Goal: Find specific page/section: Find specific page/section

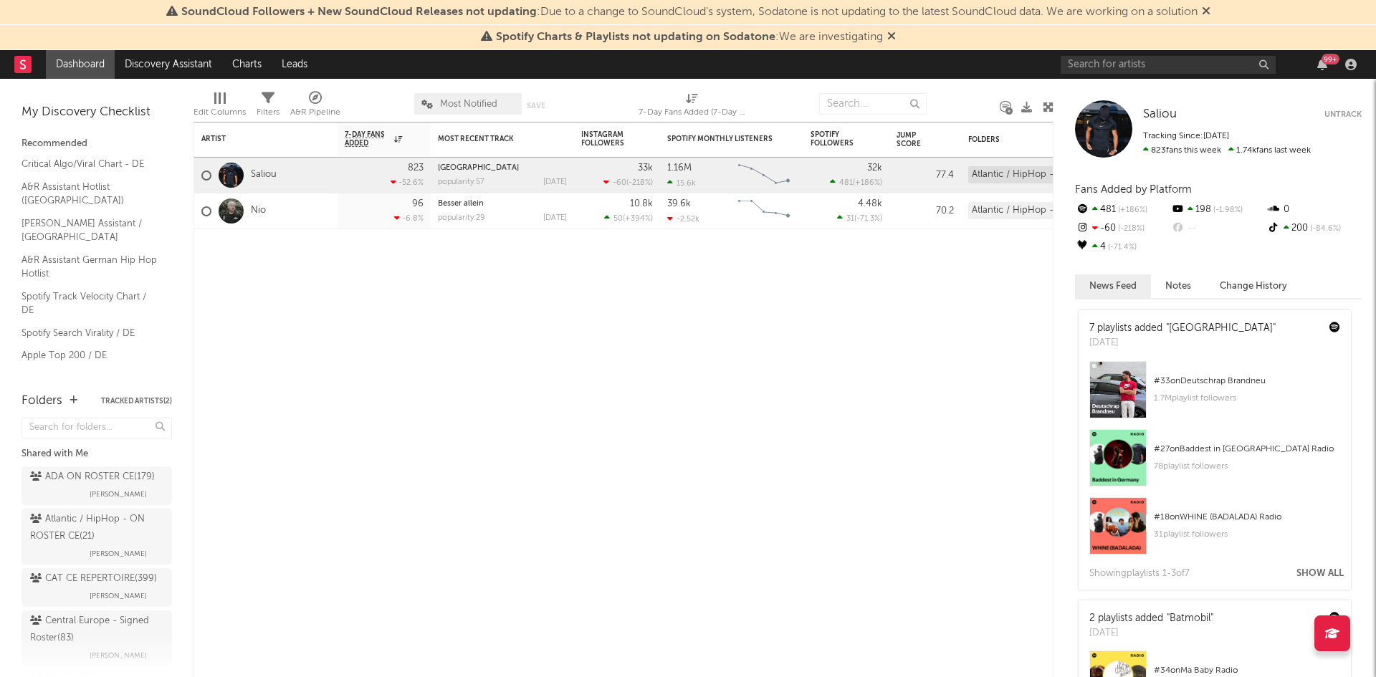
click at [274, 180] on link "Saliou" at bounding box center [264, 175] width 26 height 12
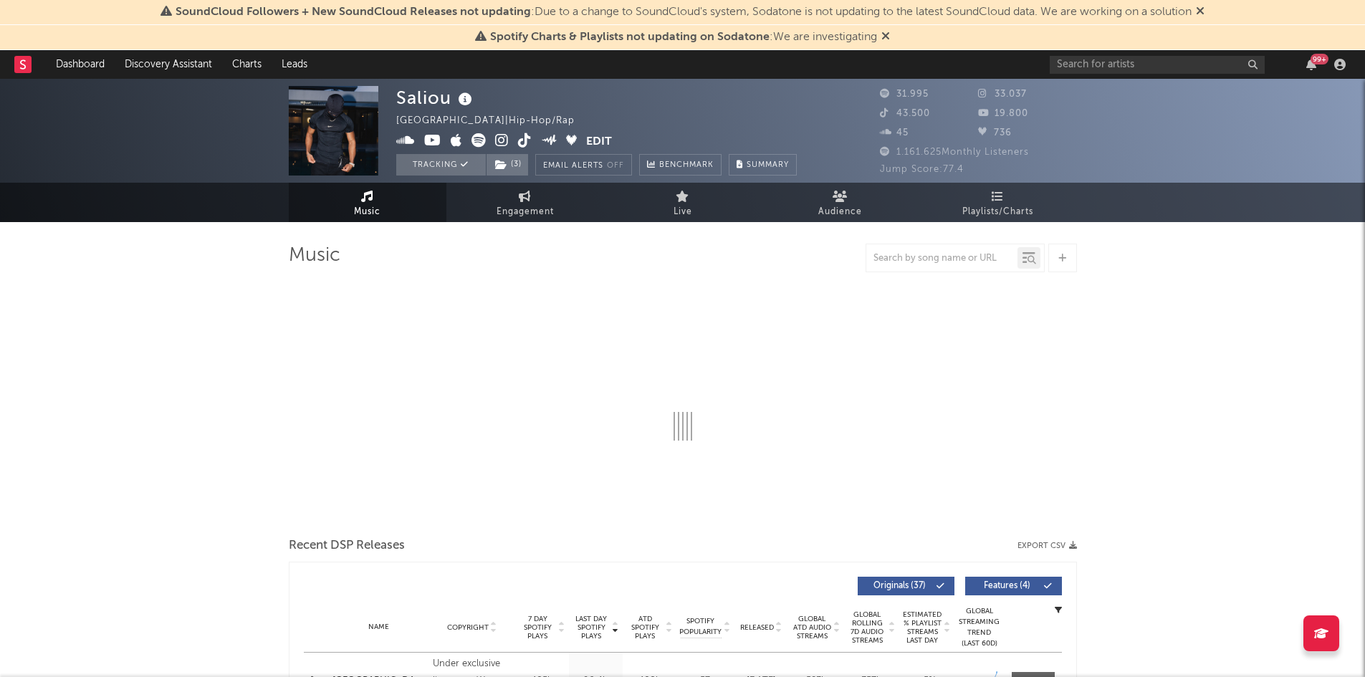
select select "6m"
